Goal: Task Accomplishment & Management: Use online tool/utility

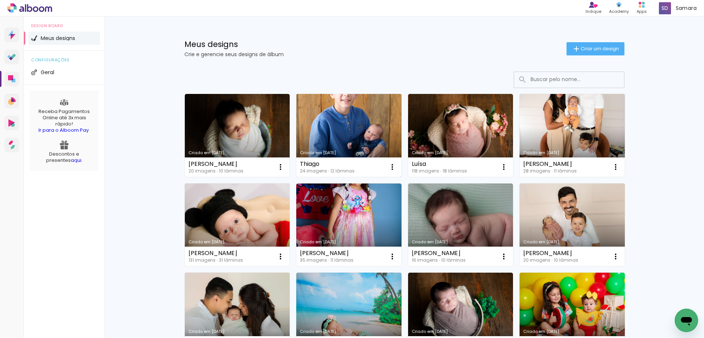
click at [325, 137] on link "Criado em [DATE]" at bounding box center [348, 135] width 105 height 83
